Goal: Find specific page/section: Find specific page/section

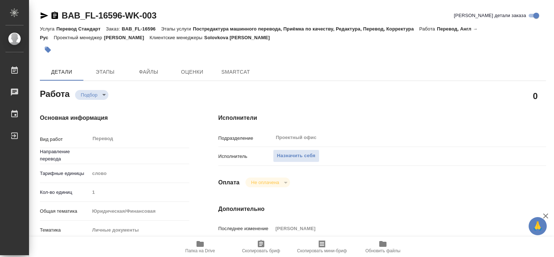
type textarea "x"
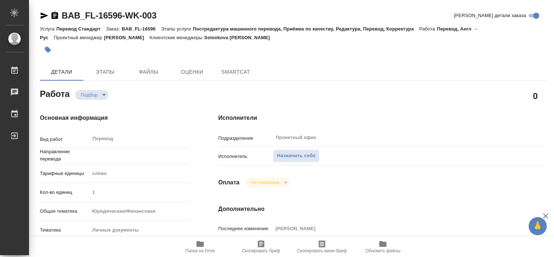
type textarea "x"
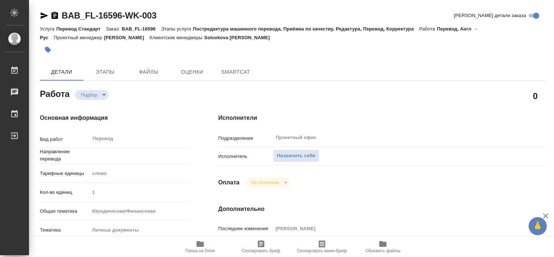
type textarea "x"
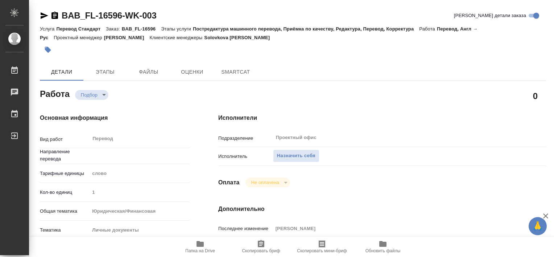
type textarea "x"
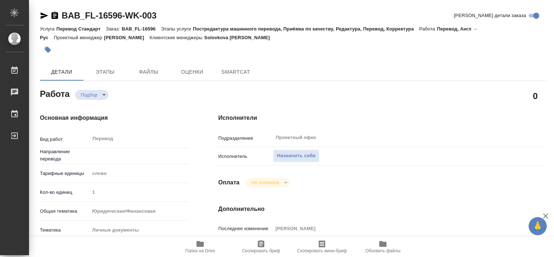
type textarea "x"
type input "англ-рус"
type textarea "x"
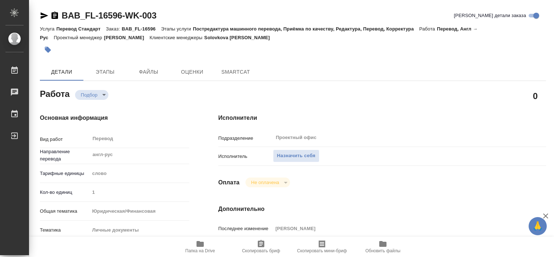
type textarea "x"
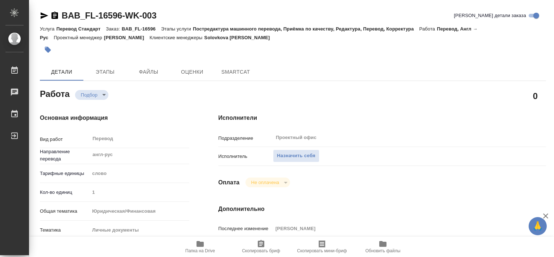
type textarea "x"
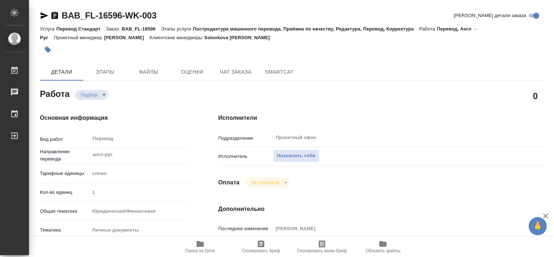
type textarea "x"
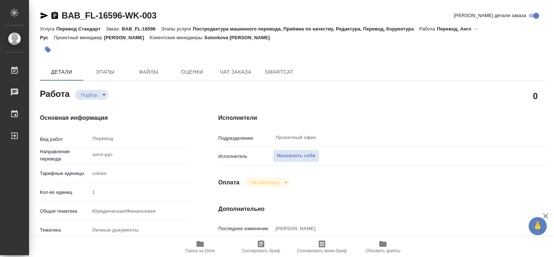
type textarea "x"
click at [202, 245] on icon "button" at bounding box center [200, 244] width 7 height 6
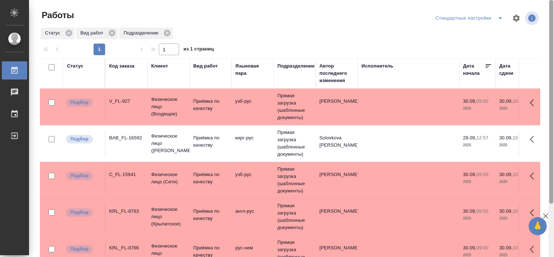
scroll to position [67, 0]
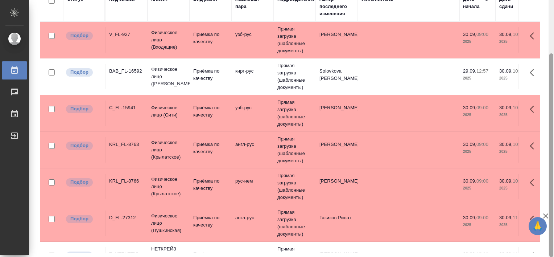
click at [554, 41] on html "🙏 .cls-1 fill:#fff; AWATERA [PERSON_NAME] Работы 0 Чаты График Выйти Работы Ста…" at bounding box center [277, 128] width 554 height 257
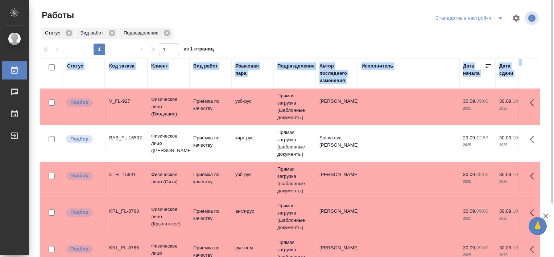
drag, startPoint x: 554, startPoint y: 41, endPoint x: 555, endPoint y: 51, distance: 10.3
click at [554, 51] on html "🙏 .cls-1 fill:#fff; AWATERA [PERSON_NAME] Работы 0 Чаты График Выйти Работы Ста…" at bounding box center [277, 128] width 554 height 257
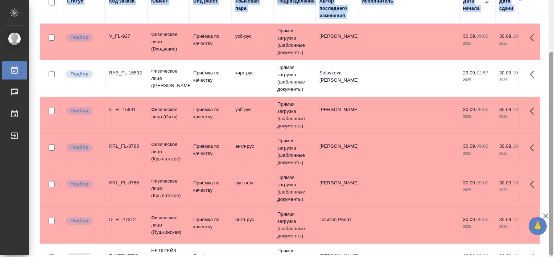
scroll to position [67, 0]
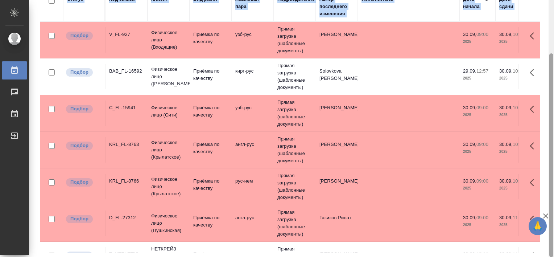
drag, startPoint x: 553, startPoint y: 145, endPoint x: 555, endPoint y: 232, distance: 86.4
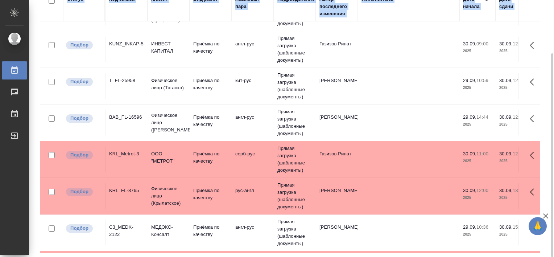
scroll to position [282, 0]
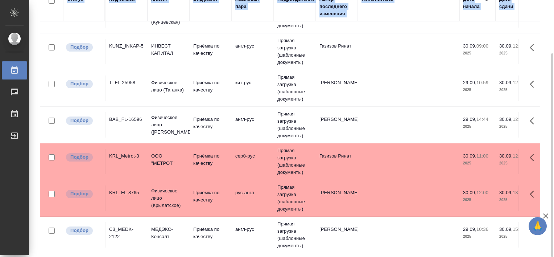
click at [122, 118] on div "BAB_FL-16596" at bounding box center [126, 119] width 35 height 7
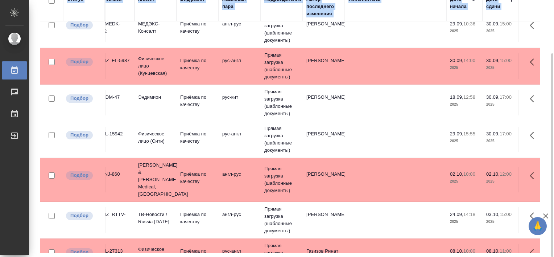
scroll to position [487, 0]
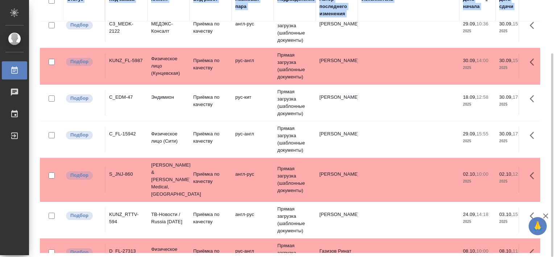
click at [132, 132] on div "C_FL-15942" at bounding box center [126, 133] width 35 height 7
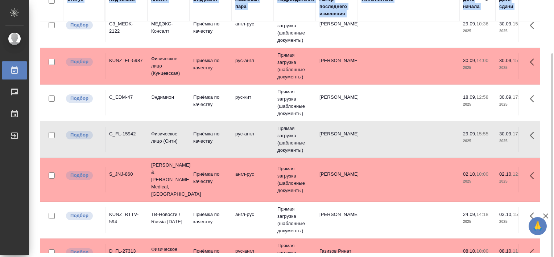
click at [132, 132] on div "C_FL-15942" at bounding box center [126, 133] width 35 height 7
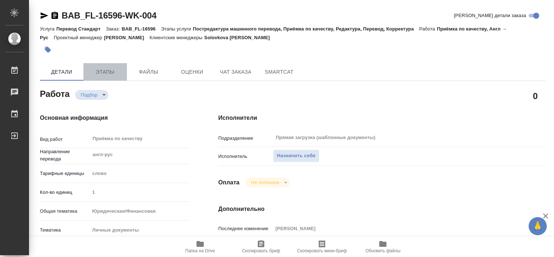
click at [104, 71] on span "Этапы" at bounding box center [105, 71] width 35 height 9
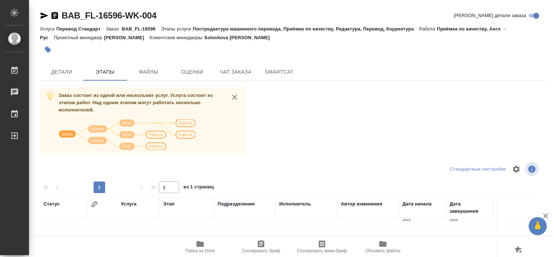
scroll to position [19, 0]
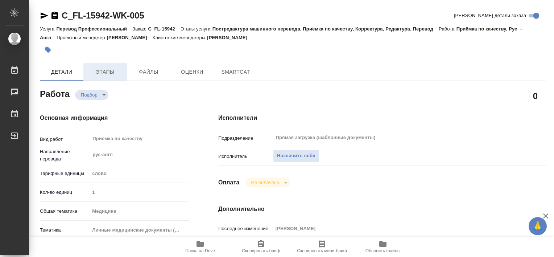
type textarea "x"
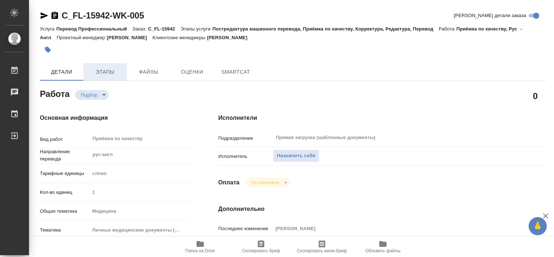
type textarea "x"
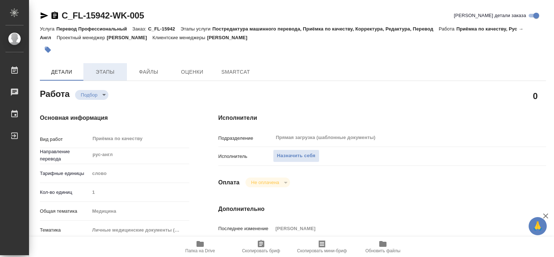
type textarea "x"
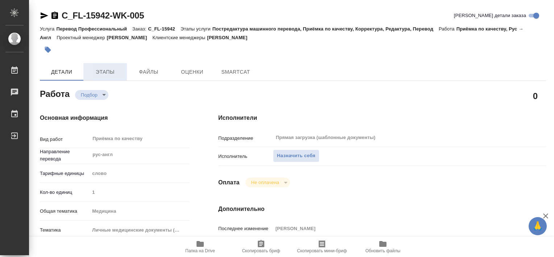
type textarea "x"
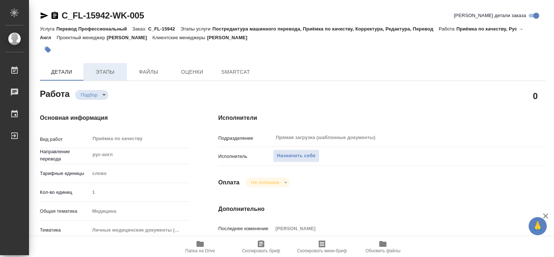
type textarea "x"
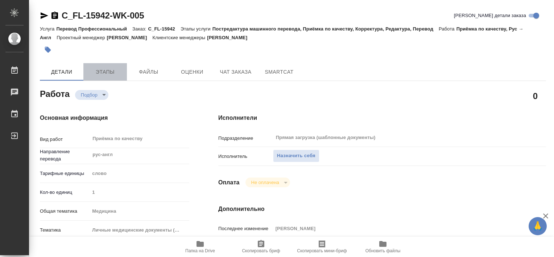
click at [106, 75] on span "Этапы" at bounding box center [105, 71] width 35 height 9
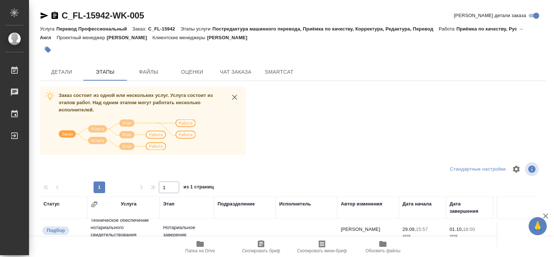
scroll to position [11, 0]
drag, startPoint x: 327, startPoint y: 178, endPoint x: 338, endPoint y: 117, distance: 62.1
click at [338, 117] on div "Заказ состоит из одной или нескольких услуг. Услуга состоит из этапов работ. На…" at bounding box center [293, 223] width 506 height 273
drag, startPoint x: 554, startPoint y: 96, endPoint x: 554, endPoint y: 108, distance: 12.7
click at [554, 136] on html "🙏 .cls-1 fill:#fff; AWATERA Tretyakova Valeriya Работы 0 Чаты График Выйти C_FL…" at bounding box center [277, 128] width 554 height 257
